Goal: Task Accomplishment & Management: Complete application form

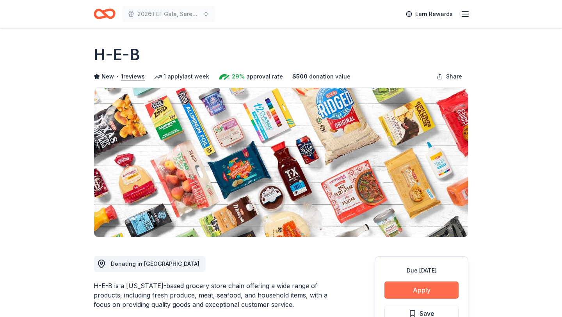
click at [421, 292] on button "Apply" at bounding box center [422, 290] width 74 height 17
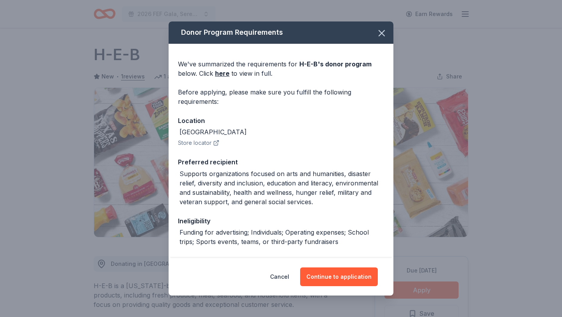
scroll to position [91, 0]
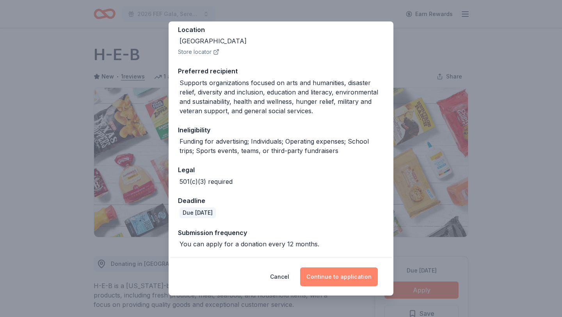
click at [335, 277] on button "Continue to application" at bounding box center [339, 276] width 78 height 19
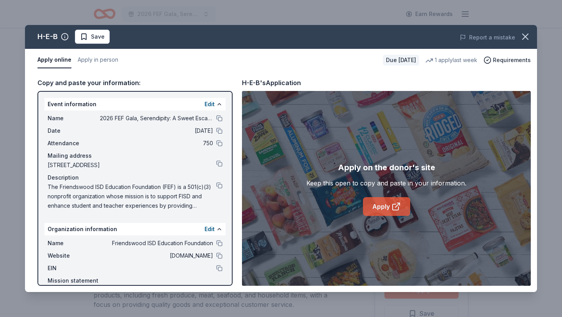
click at [375, 208] on link "Apply" at bounding box center [386, 206] width 47 height 19
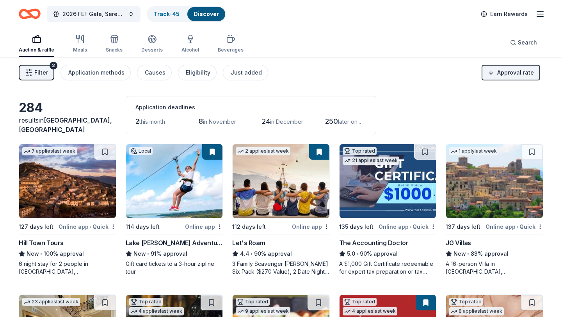
click at [535, 14] on div "Earn Rewards" at bounding box center [510, 14] width 69 height 18
click at [541, 15] on icon "button" at bounding box center [540, 13] width 9 height 9
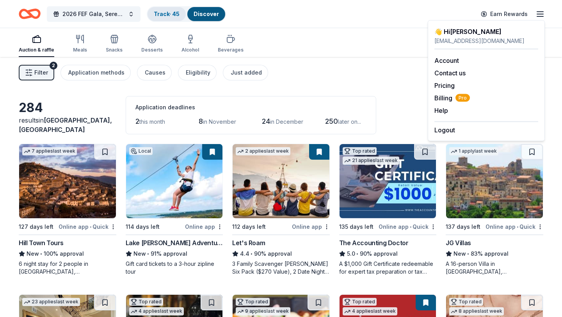
click at [171, 16] on link "Track · 45" at bounding box center [167, 14] width 26 height 7
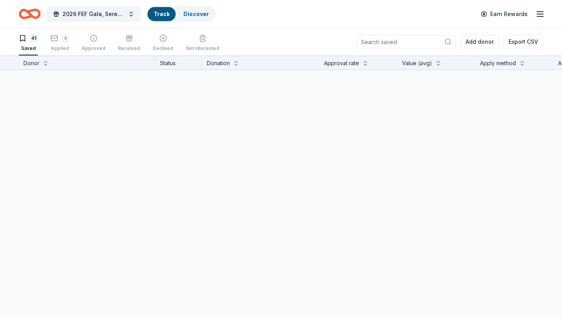
scroll to position [0, 0]
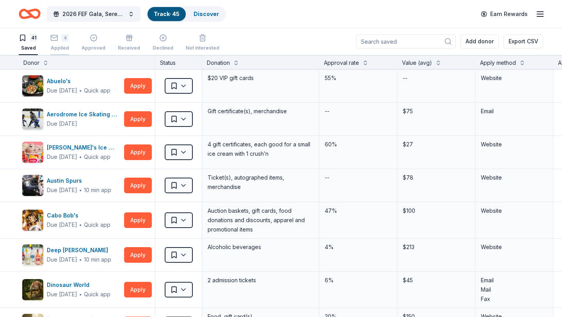
click at [66, 44] on div "4 Applied" at bounding box center [59, 42] width 19 height 17
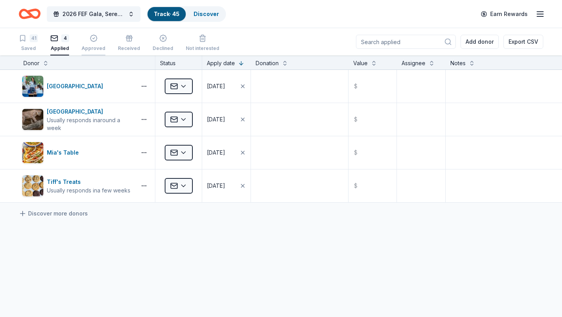
click at [98, 40] on div "button" at bounding box center [94, 38] width 24 height 8
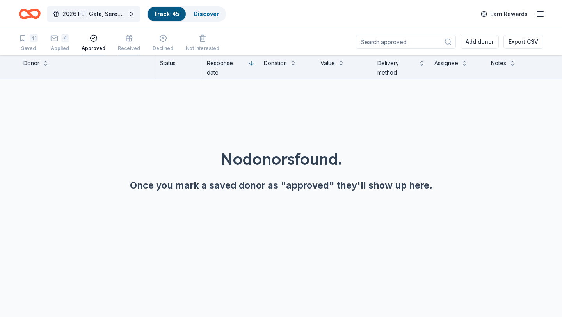
click at [119, 41] on div "button" at bounding box center [129, 38] width 22 height 8
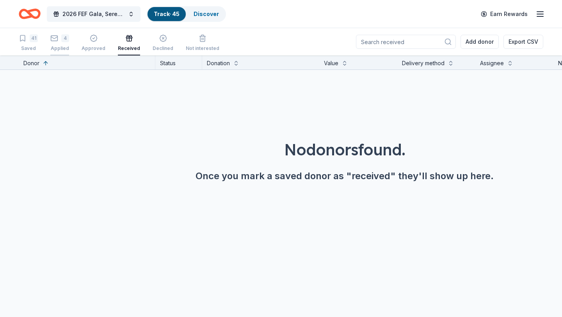
click at [63, 43] on div "4 Applied" at bounding box center [59, 42] width 19 height 17
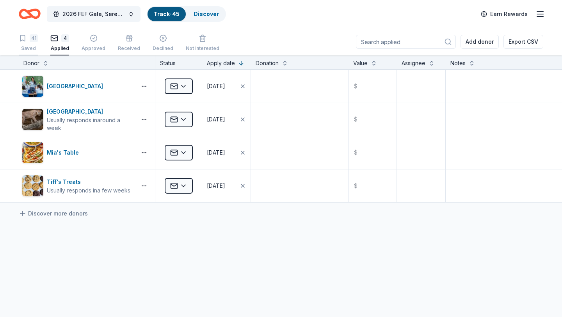
click at [32, 44] on div "41 Saved" at bounding box center [28, 42] width 19 height 17
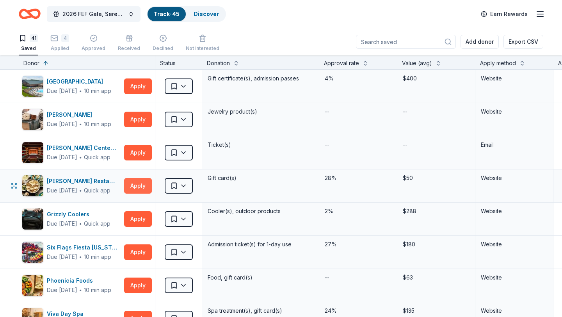
click at [143, 187] on button "Apply" at bounding box center [138, 186] width 28 height 16
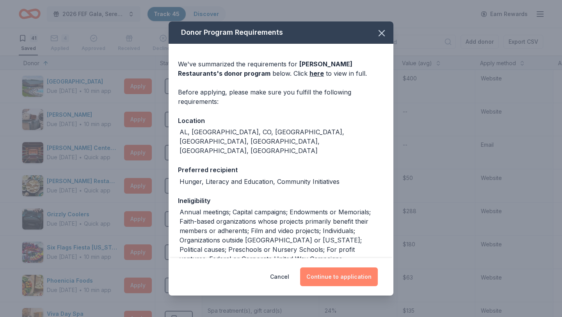
click at [351, 280] on button "Continue to application" at bounding box center [339, 276] width 78 height 19
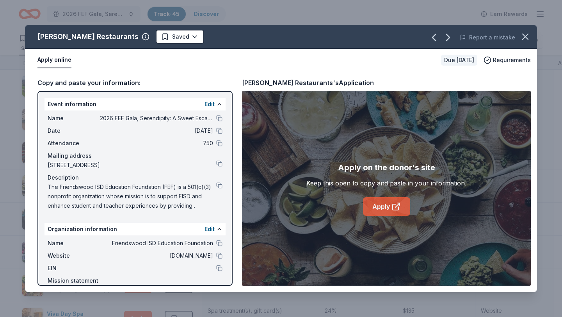
click at [398, 206] on icon at bounding box center [396, 206] width 9 height 9
click at [219, 246] on button at bounding box center [219, 243] width 6 height 6
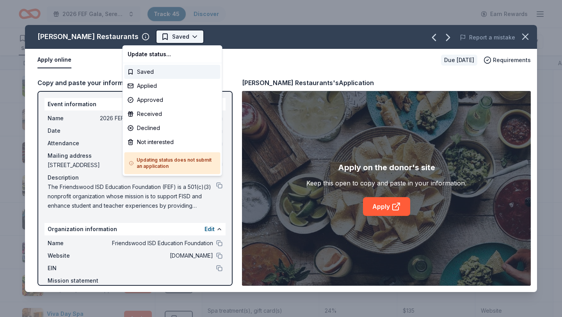
click at [161, 37] on html "2026 FEF Gala, Serendipity: A Sweet Escape Track · 45 Discover Earn Rewards 41 …" at bounding box center [281, 158] width 562 height 317
click at [153, 87] on div "Applied" at bounding box center [173, 86] width 96 height 14
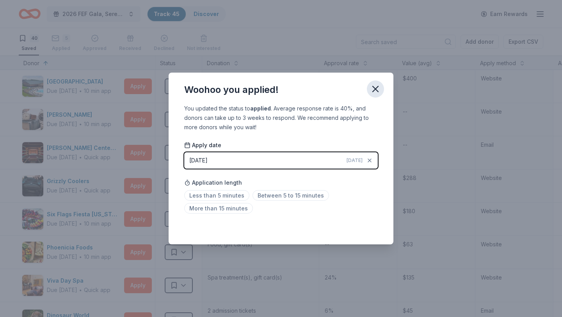
click at [376, 88] on icon "button" at bounding box center [375, 88] width 5 height 5
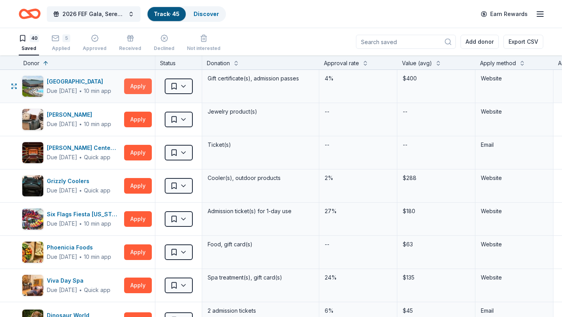
click at [140, 85] on button "Apply" at bounding box center [138, 86] width 28 height 16
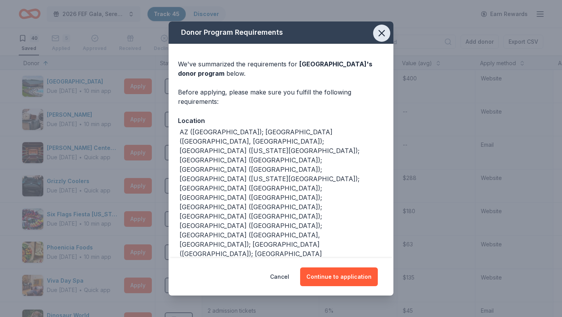
click at [380, 33] on icon "button" at bounding box center [381, 33] width 11 height 11
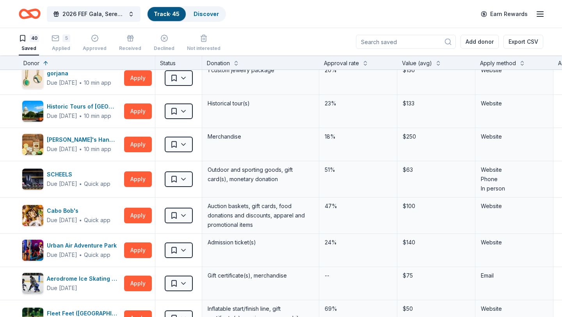
scroll to position [746, 0]
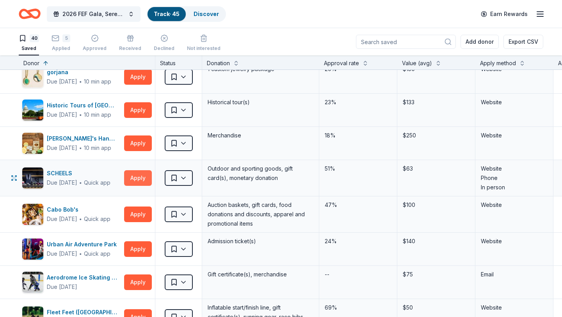
click at [129, 175] on button "Apply" at bounding box center [138, 178] width 28 height 16
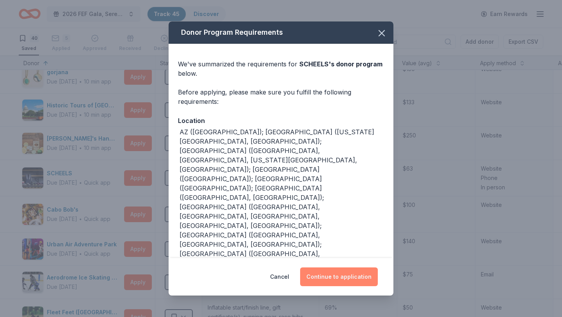
click at [336, 281] on button "Continue to application" at bounding box center [339, 276] width 78 height 19
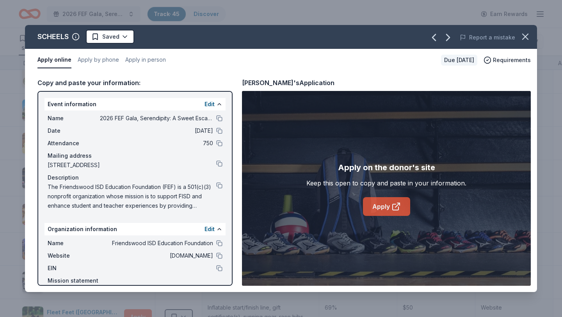
click at [390, 215] on link "Apply" at bounding box center [386, 206] width 47 height 19
click at [220, 244] on button at bounding box center [219, 243] width 6 height 6
click at [127, 36] on html "2026 FEF Gala, Serendipity: A Sweet Escape Track · 45 Discover Earn Rewards 40 …" at bounding box center [281, 158] width 562 height 317
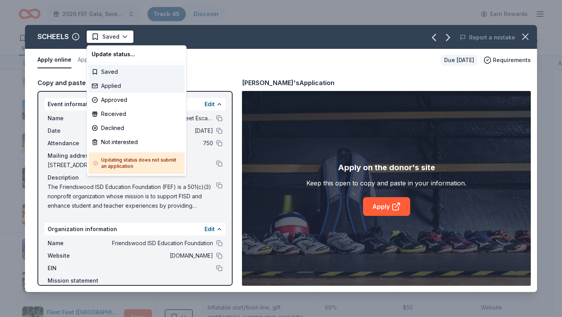
click at [119, 84] on div "Applied" at bounding box center [137, 86] width 96 height 14
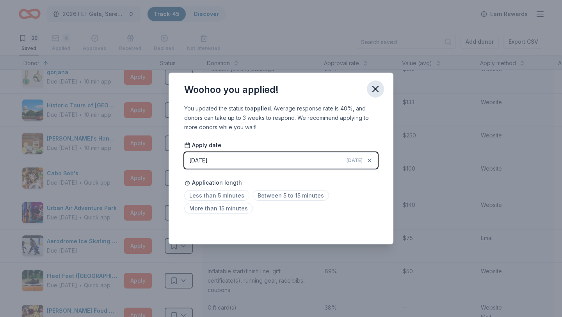
click at [376, 86] on icon "button" at bounding box center [375, 89] width 11 height 11
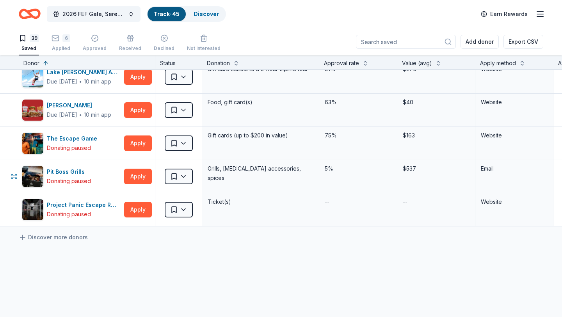
scroll to position [1153, 0]
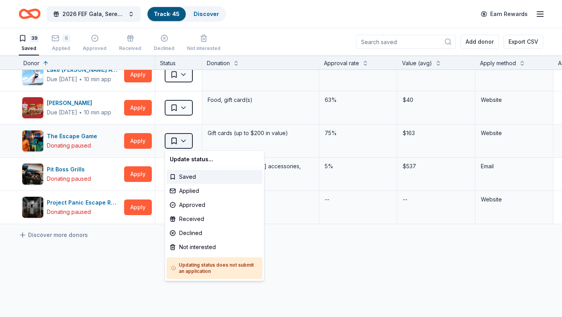
click at [186, 139] on html "2026 FEF Gala, Serendipity: A Sweet Escape Track · 45 Discover Earn Rewards 39 …" at bounding box center [281, 158] width 562 height 317
click at [149, 265] on html "2026 FEF Gala, Serendipity: A Sweet Escape Track · 45 Discover Earn Rewards 39 …" at bounding box center [281, 158] width 562 height 317
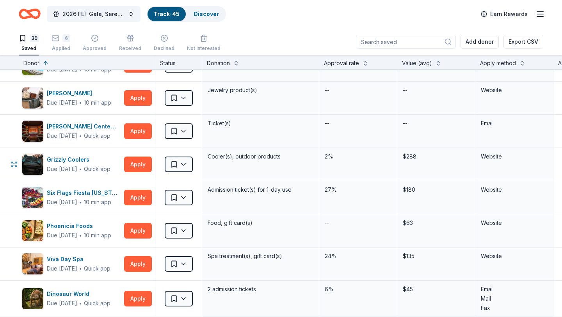
scroll to position [0, 0]
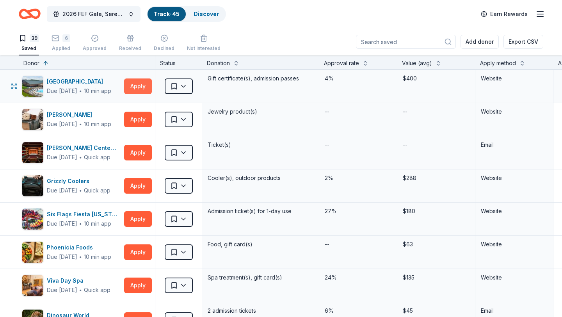
click at [136, 88] on button "Apply" at bounding box center [138, 86] width 28 height 16
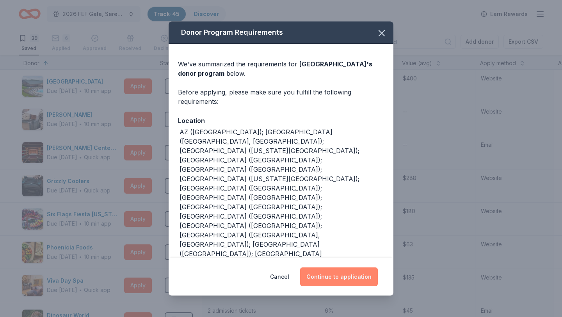
click at [337, 282] on button "Continue to application" at bounding box center [339, 276] width 78 height 19
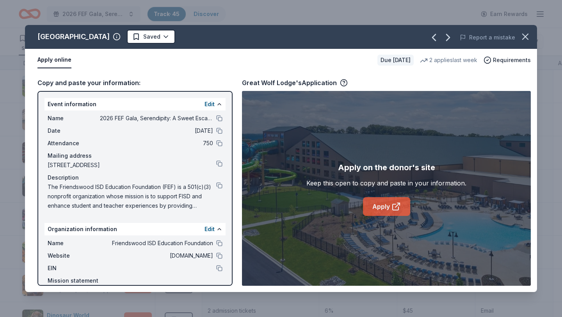
click at [379, 209] on link "Apply" at bounding box center [386, 206] width 47 height 19
